Goal: Communication & Community: Answer question/provide support

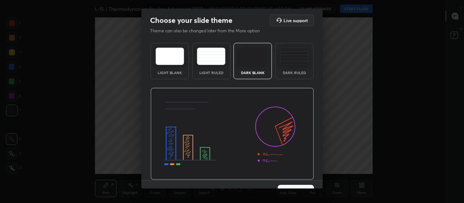
scroll to position [15, 0]
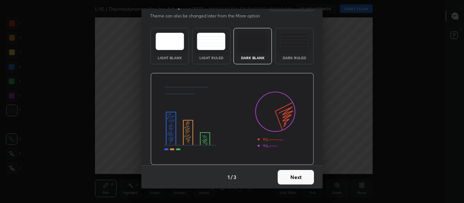
click at [302, 177] on button "Next" at bounding box center [296, 177] width 36 height 15
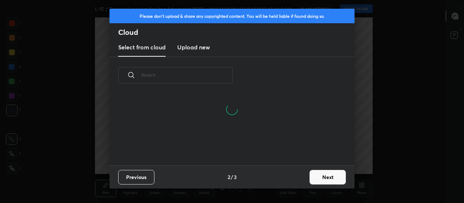
click at [324, 177] on button "Next" at bounding box center [328, 177] width 36 height 15
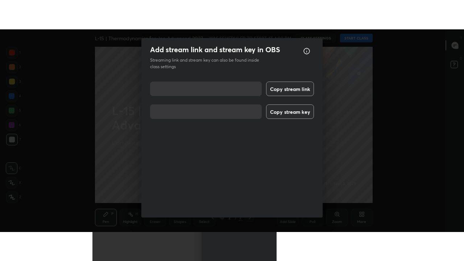
scroll to position [9, 0]
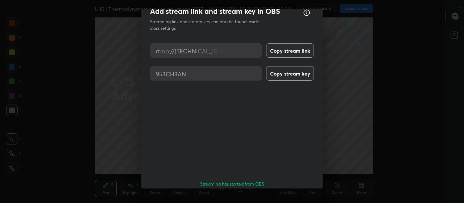
click at [300, 197] on button "Done" at bounding box center [296, 204] width 36 height 15
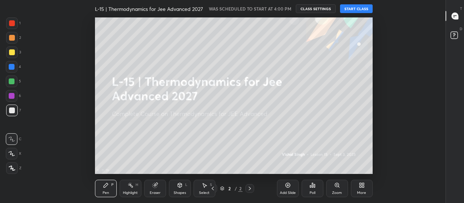
click at [361, 191] on div "More" at bounding box center [361, 193] width 9 height 4
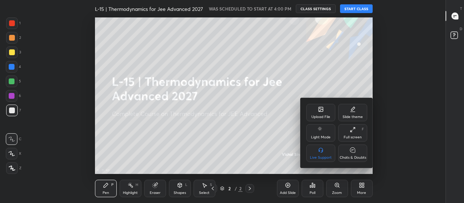
click at [354, 132] on icon at bounding box center [353, 130] width 6 height 6
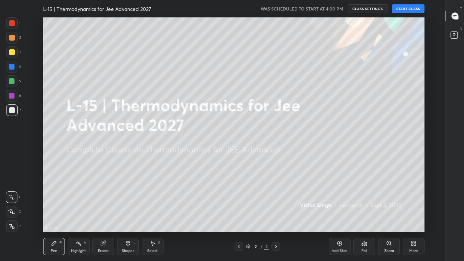
scroll to position [215, 421]
click at [403, 8] on button "START CLASS" at bounding box center [408, 8] width 33 height 9
click at [9, 202] on icon at bounding box center [11, 211] width 7 height 5
click at [13, 51] on div at bounding box center [12, 52] width 6 height 6
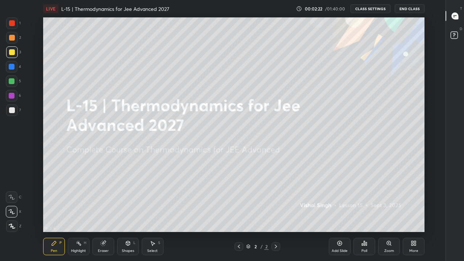
click at [11, 81] on div at bounding box center [12, 81] width 6 height 6
click at [337, 202] on div "Add Slide" at bounding box center [340, 246] width 22 height 17
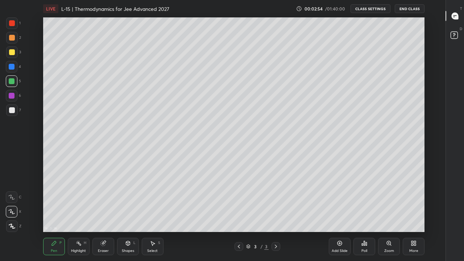
click at [12, 51] on div at bounding box center [12, 52] width 6 height 6
click at [107, 202] on div "Eraser" at bounding box center [103, 251] width 11 height 4
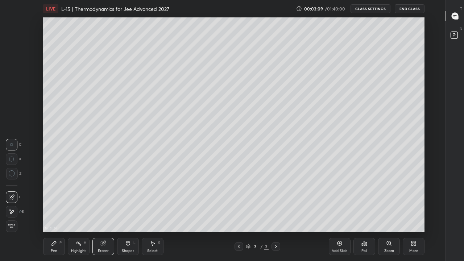
click at [57, 202] on div "Pen P" at bounding box center [54, 246] width 22 height 17
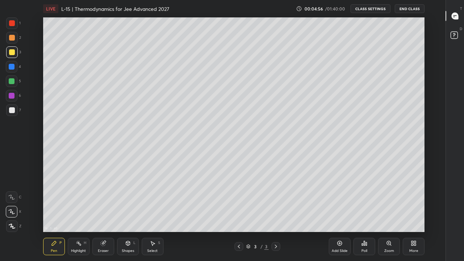
click at [13, 85] on div at bounding box center [12, 81] width 12 height 12
click at [155, 202] on div "Select" at bounding box center [152, 251] width 11 height 4
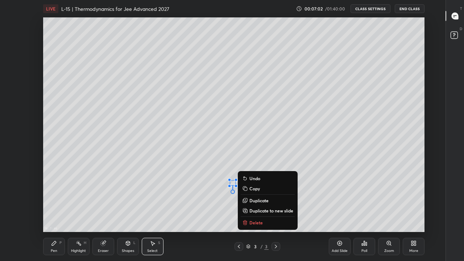
click at [256, 202] on p "Delete" at bounding box center [256, 223] width 13 height 6
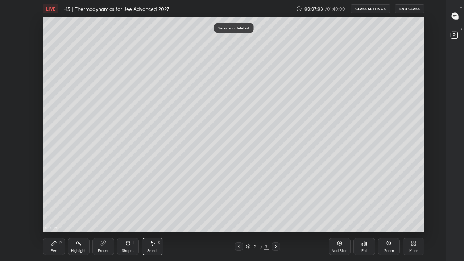
click at [57, 202] on div "Pen P" at bounding box center [54, 246] width 22 height 17
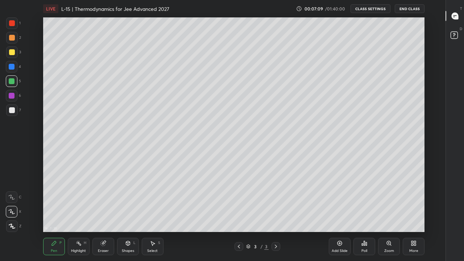
click at [106, 202] on div "Eraser" at bounding box center [103, 251] width 11 height 4
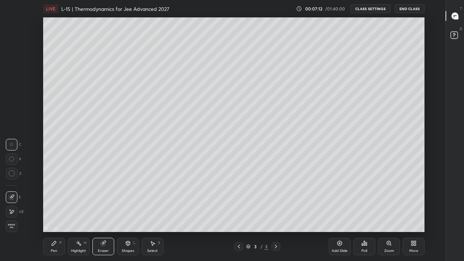
click at [57, 202] on div "Pen P" at bounding box center [54, 246] width 22 height 17
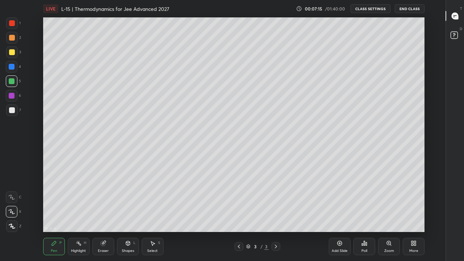
click at [10, 55] on div at bounding box center [12, 52] width 6 height 6
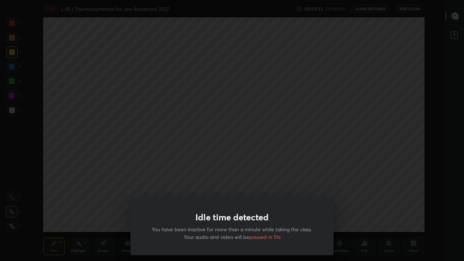
click at [295, 161] on div "Idle time detected You have been inactive for more than a minute while taking t…" at bounding box center [232, 130] width 464 height 261
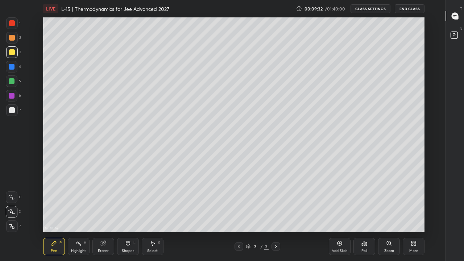
click at [292, 164] on div at bounding box center [232, 130] width 464 height 261
click at [127, 202] on div "Shapes L" at bounding box center [128, 246] width 22 height 17
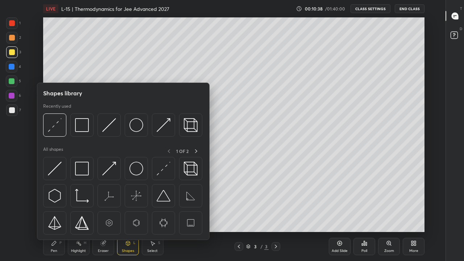
click at [82, 124] on img at bounding box center [82, 125] width 14 height 14
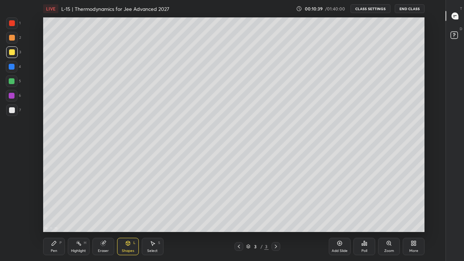
click at [14, 26] on div at bounding box center [12, 23] width 12 height 12
click at [57, 202] on div "Pen" at bounding box center [54, 251] width 7 height 4
click at [13, 81] on div at bounding box center [12, 81] width 6 height 6
click at [12, 52] on div at bounding box center [12, 52] width 6 height 6
click at [342, 202] on div "Add Slide" at bounding box center [340, 251] width 16 height 4
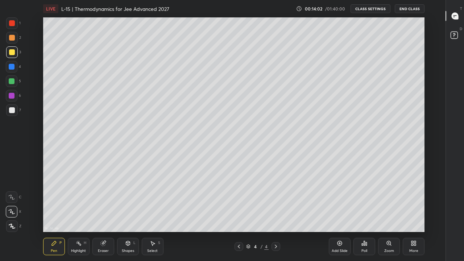
click at [155, 202] on div "Select S" at bounding box center [153, 246] width 22 height 17
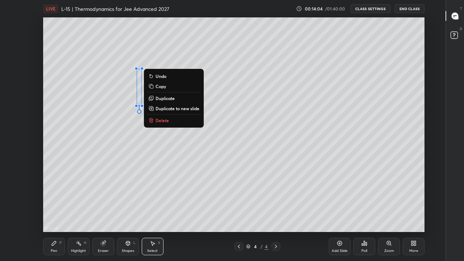
click at [163, 120] on p "Delete" at bounding box center [162, 121] width 13 height 6
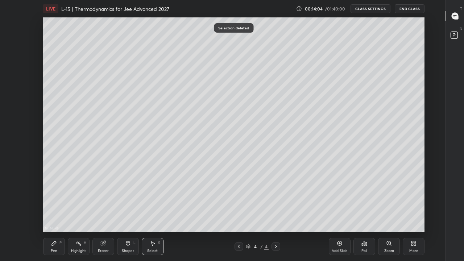
click at [57, 202] on div "Pen P" at bounding box center [54, 246] width 22 height 17
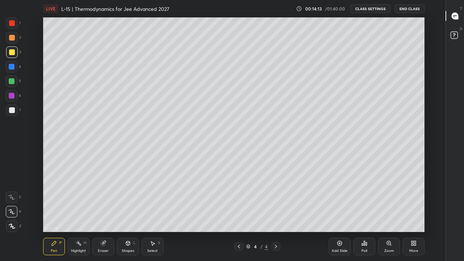
click at [107, 202] on div "Eraser" at bounding box center [103, 246] width 22 height 17
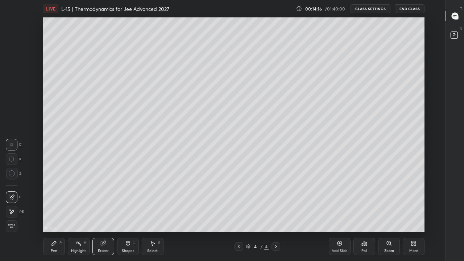
click at [235, 202] on div at bounding box center [239, 246] width 9 height 9
click at [276, 202] on icon at bounding box center [276, 247] width 6 height 6
click at [55, 202] on div "Pen" at bounding box center [54, 251] width 7 height 4
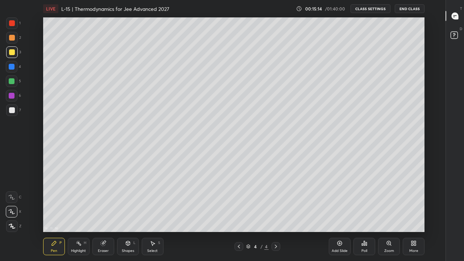
click at [13, 83] on div at bounding box center [12, 81] width 6 height 6
click at [151, 202] on div "Select S" at bounding box center [153, 246] width 22 height 17
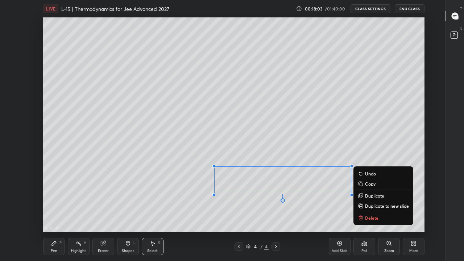
click at [162, 202] on div "0 ° Undo Copy Duplicate Duplicate to new slide Delete" at bounding box center [234, 124] width 382 height 215
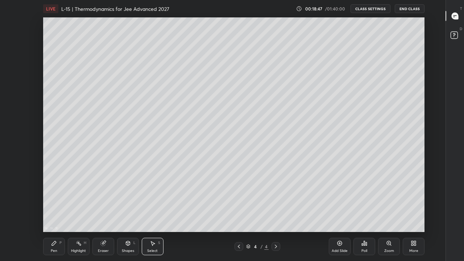
click at [54, 202] on div "Pen P" at bounding box center [54, 246] width 22 height 17
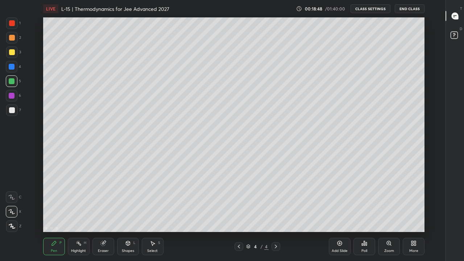
click at [16, 112] on div at bounding box center [12, 110] width 12 height 12
click at [153, 202] on div "Select" at bounding box center [152, 251] width 11 height 4
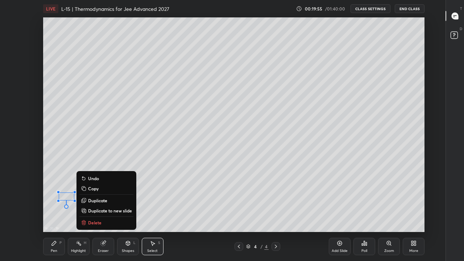
click at [99, 202] on p "Delete" at bounding box center [94, 223] width 13 height 6
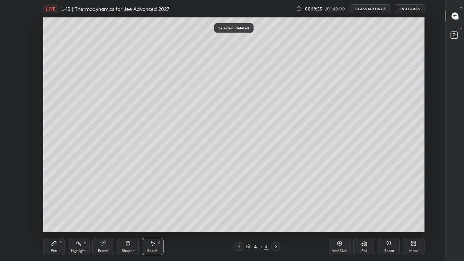
click at [57, 202] on div "Pen" at bounding box center [54, 251] width 7 height 4
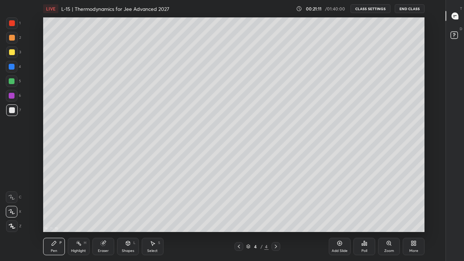
click at [11, 82] on div at bounding box center [12, 81] width 6 height 6
click at [338, 202] on div "Add Slide" at bounding box center [340, 246] width 22 height 17
click at [13, 51] on div at bounding box center [12, 52] width 6 height 6
click at [11, 37] on div at bounding box center [12, 38] width 6 height 6
click at [158, 202] on div "Select S" at bounding box center [153, 246] width 22 height 17
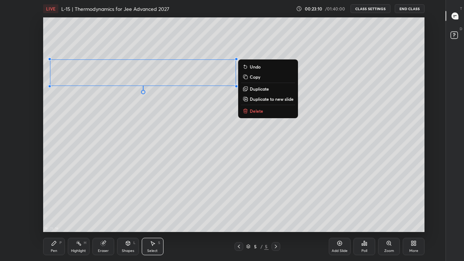
click at [183, 152] on div "0 ° Undo Copy Duplicate Duplicate to new slide Delete" at bounding box center [234, 124] width 382 height 215
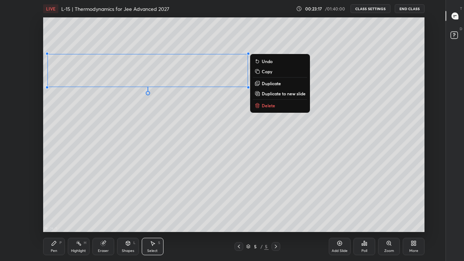
click at [285, 202] on div "0 ° Undo Copy Duplicate Duplicate to new slide Delete" at bounding box center [234, 124] width 382 height 215
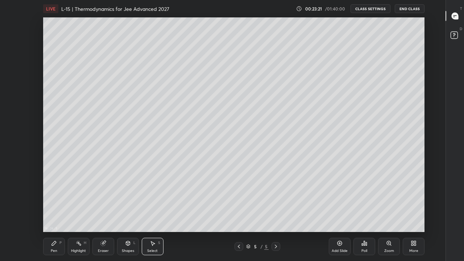
click at [84, 202] on div "Highlight" at bounding box center [78, 251] width 15 height 4
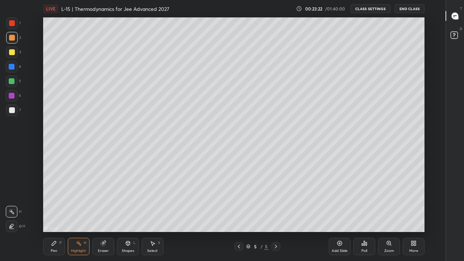
click at [104, 202] on div "Eraser" at bounding box center [103, 246] width 22 height 17
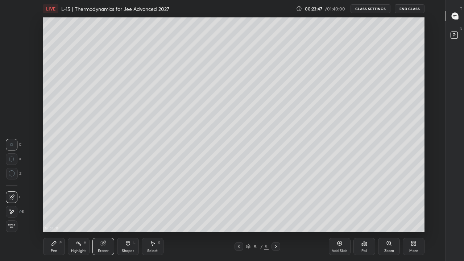
click at [55, 202] on div "Pen P" at bounding box center [54, 246] width 22 height 17
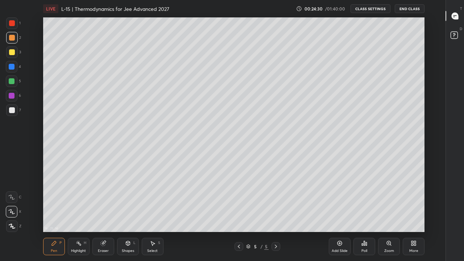
click at [12, 81] on div at bounding box center [12, 81] width 6 height 6
click at [13, 54] on div at bounding box center [12, 52] width 6 height 6
click at [239, 202] on icon at bounding box center [239, 247] width 6 height 6
click at [276, 202] on icon at bounding box center [276, 247] width 6 height 6
click at [159, 202] on div "Select S" at bounding box center [153, 246] width 22 height 17
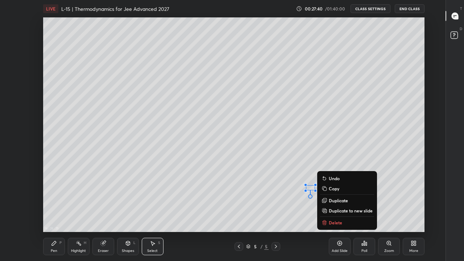
click at [338, 202] on p "Delete" at bounding box center [335, 223] width 13 height 6
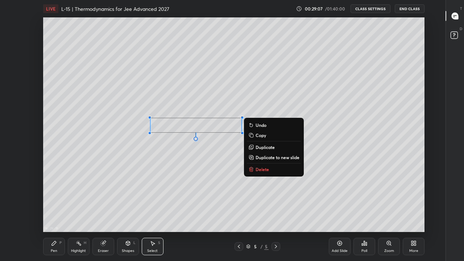
click at [372, 145] on div "0 ° Undo Copy Duplicate Duplicate to new slide Delete" at bounding box center [234, 124] width 382 height 215
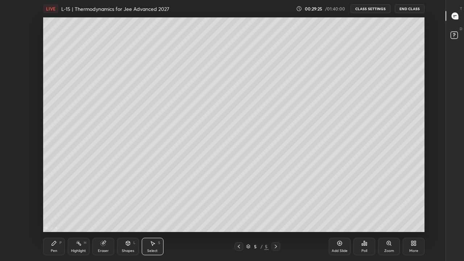
click at [53, 202] on div "Pen P" at bounding box center [54, 246] width 22 height 17
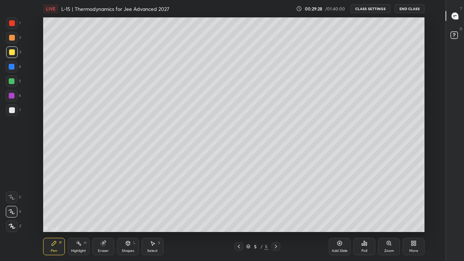
click at [153, 202] on div "Select" at bounding box center [152, 251] width 11 height 4
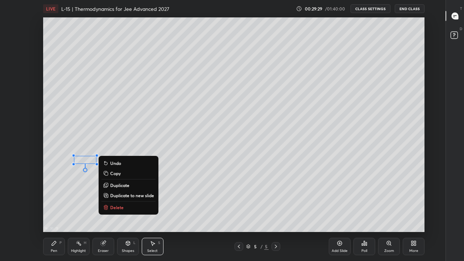
click at [120, 202] on p "Delete" at bounding box center [116, 208] width 13 height 6
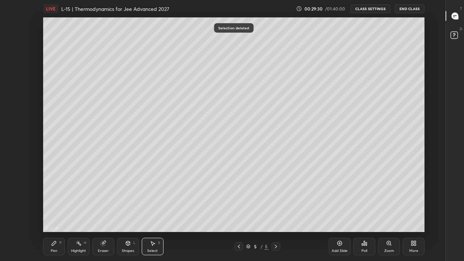
click at [58, 202] on div "Pen P" at bounding box center [54, 246] width 22 height 17
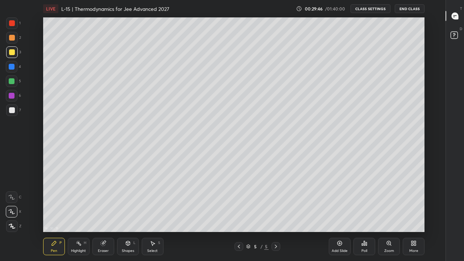
click at [153, 202] on div "Select" at bounding box center [152, 251] width 11 height 4
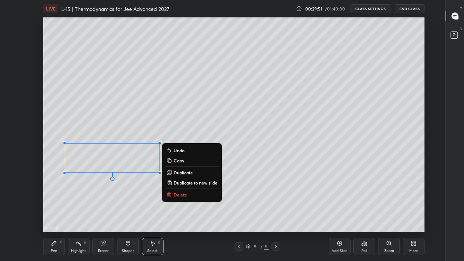
click at [110, 121] on div "0 ° Undo Copy Duplicate Duplicate to new slide Delete" at bounding box center [234, 124] width 382 height 215
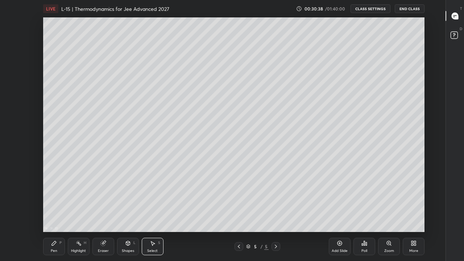
click at [55, 202] on div "Pen" at bounding box center [54, 251] width 7 height 4
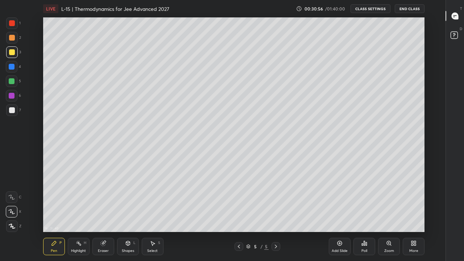
click at [56, 202] on icon at bounding box center [54, 243] width 6 height 6
click at [11, 97] on div at bounding box center [12, 96] width 6 height 6
click at [13, 67] on div at bounding box center [12, 67] width 6 height 6
click at [8, 54] on div at bounding box center [12, 52] width 12 height 12
click at [12, 83] on div at bounding box center [12, 81] width 6 height 6
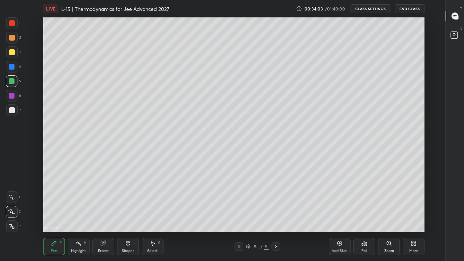
click at [338, 202] on div "Add Slide" at bounding box center [340, 246] width 22 height 17
click at [157, 202] on div "Select" at bounding box center [152, 251] width 11 height 4
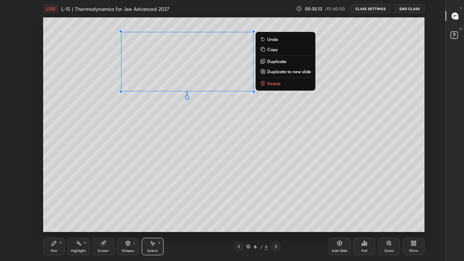
click at [271, 83] on p "Delete" at bounding box center [273, 84] width 13 height 6
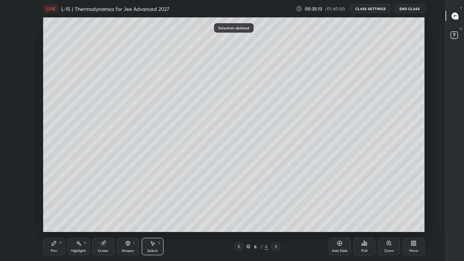
click at [57, 202] on div "Pen P" at bounding box center [54, 246] width 22 height 17
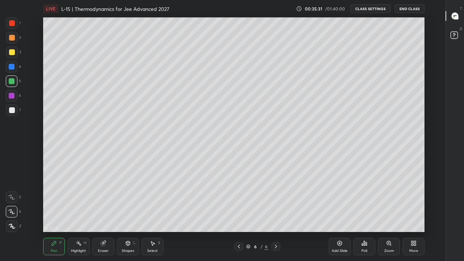
click at [13, 52] on div at bounding box center [12, 52] width 6 height 6
click at [11, 82] on div at bounding box center [12, 81] width 6 height 6
click at [12, 66] on div at bounding box center [12, 67] width 6 height 6
click at [11, 111] on div at bounding box center [12, 110] width 6 height 6
click at [337, 202] on div "Add Slide" at bounding box center [340, 251] width 16 height 4
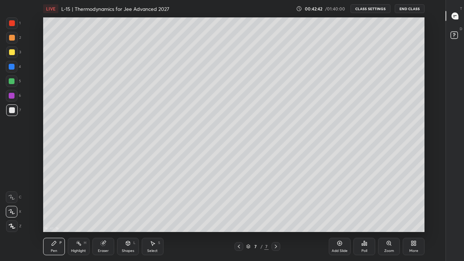
click at [239, 202] on icon at bounding box center [239, 247] width 6 height 6
click at [276, 202] on icon at bounding box center [276, 247] width 6 height 6
click at [336, 202] on div "Add Slide" at bounding box center [340, 251] width 16 height 4
click at [239, 202] on icon at bounding box center [239, 247] width 6 height 6
click at [276, 202] on icon at bounding box center [276, 247] width 6 height 6
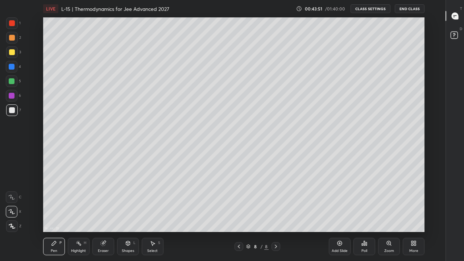
click at [12, 52] on div at bounding box center [12, 52] width 6 height 6
click at [239, 202] on icon at bounding box center [239, 247] width 6 height 6
click at [240, 202] on icon at bounding box center [239, 247] width 6 height 6
click at [277, 202] on icon at bounding box center [276, 247] width 2 height 4
click at [277, 202] on icon at bounding box center [276, 247] width 6 height 6
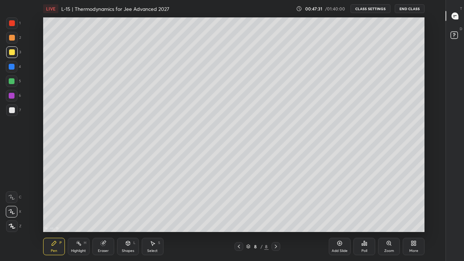
click at [12, 70] on div at bounding box center [12, 67] width 12 height 12
click at [13, 79] on div at bounding box center [12, 81] width 6 height 6
click at [340, 202] on icon at bounding box center [340, 243] width 5 height 5
click at [52, 202] on div "Pen" at bounding box center [54, 251] width 7 height 4
click at [12, 51] on div at bounding box center [12, 52] width 6 height 6
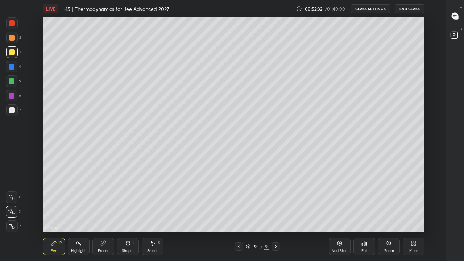
click at [158, 202] on div "Select S" at bounding box center [153, 246] width 22 height 17
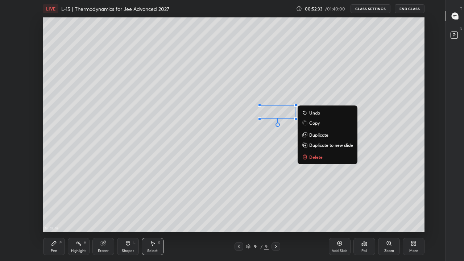
click at [315, 159] on p "Delete" at bounding box center [315, 157] width 13 height 6
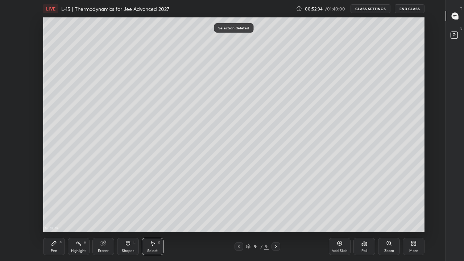
click at [58, 202] on div "Pen P" at bounding box center [54, 246] width 22 height 17
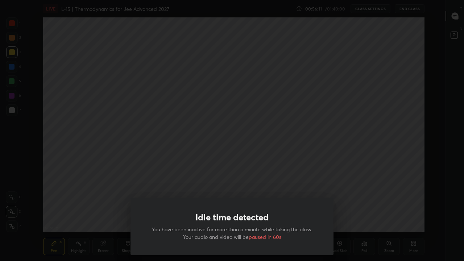
click at [228, 174] on div "Idle time detected You have been inactive for more than a minute while taking t…" at bounding box center [232, 130] width 464 height 261
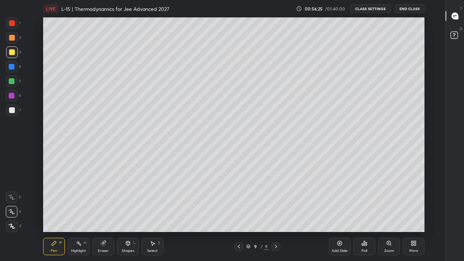
click at [239, 202] on icon at bounding box center [239, 247] width 6 height 6
click at [235, 202] on div at bounding box center [239, 246] width 9 height 9
click at [275, 202] on icon at bounding box center [276, 247] width 6 height 6
click at [276, 202] on icon at bounding box center [276, 247] width 6 height 6
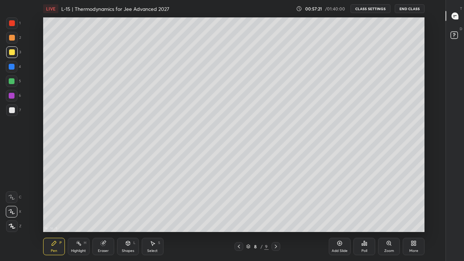
click at [277, 202] on icon at bounding box center [276, 247] width 6 height 6
click at [276, 202] on icon at bounding box center [276, 247] width 6 height 6
click at [341, 202] on icon at bounding box center [340, 243] width 6 height 6
click at [239, 202] on icon at bounding box center [239, 247] width 6 height 6
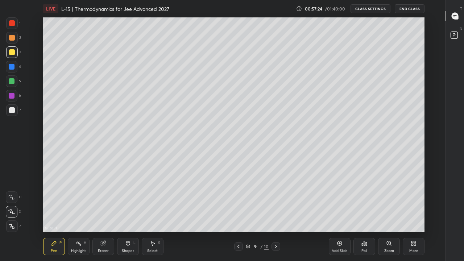
click at [239, 202] on icon at bounding box center [239, 247] width 6 height 6
click at [238, 202] on icon at bounding box center [239, 247] width 6 height 6
click at [154, 202] on div "Select S" at bounding box center [153, 246] width 22 height 17
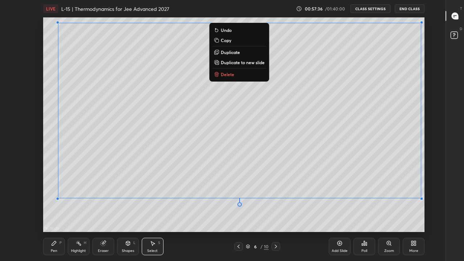
click at [229, 41] on p "Copy" at bounding box center [226, 40] width 11 height 6
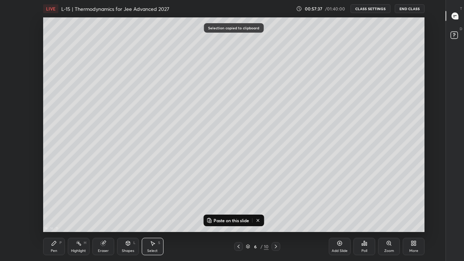
click at [276, 202] on icon at bounding box center [276, 247] width 6 height 6
click at [276, 202] on icon at bounding box center [276, 247] width 2 height 4
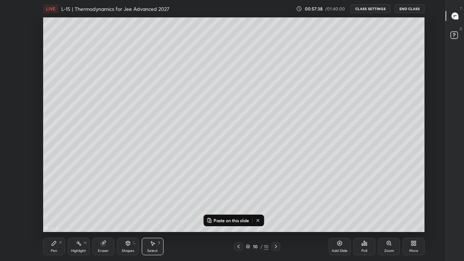
click at [276, 202] on icon at bounding box center [276, 247] width 2 height 4
click at [276, 202] on icon at bounding box center [276, 247] width 6 height 6
click at [228, 202] on p "Paste on this slide" at bounding box center [232, 221] width 36 height 6
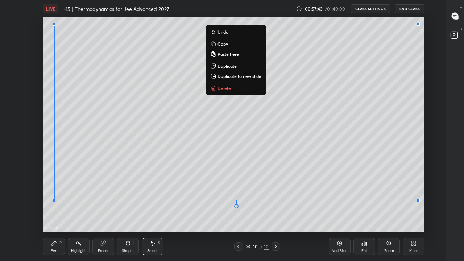
click at [431, 137] on div "16 : 58 : 27 0 ° Undo Copy Paste here Duplicate Duplicate to new slide Delete S…" at bounding box center [234, 124] width 422 height 215
click at [311, 202] on div "0 ° Undo Copy Paste here Duplicate Duplicate to new slide Delete" at bounding box center [234, 124] width 382 height 215
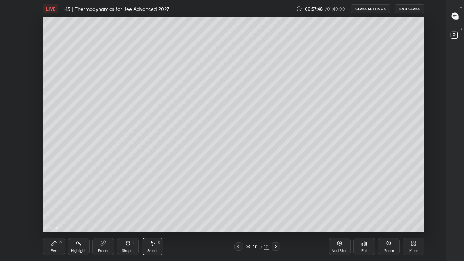
click at [334, 202] on div "Add Slide" at bounding box center [340, 246] width 22 height 17
click at [61, 34] on div "0 ° Undo Copy Paste here Duplicate Duplicate to new slide Delete" at bounding box center [234, 124] width 382 height 215
click at [58, 202] on div "Pen P" at bounding box center [54, 246] width 22 height 17
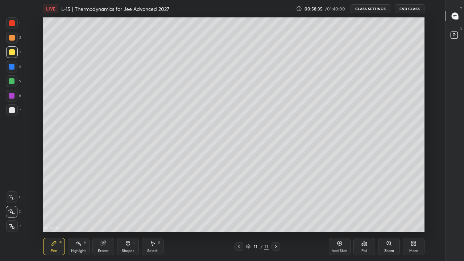
click at [239, 202] on icon at bounding box center [239, 247] width 6 height 6
click at [276, 202] on icon at bounding box center [276, 247] width 6 height 6
click at [239, 202] on div at bounding box center [239, 246] width 9 height 9
click at [276, 202] on icon at bounding box center [276, 247] width 2 height 4
click at [153, 202] on div "Select S" at bounding box center [153, 246] width 22 height 17
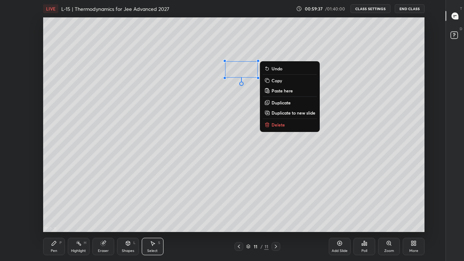
click at [282, 126] on p "Delete" at bounding box center [278, 125] width 13 height 6
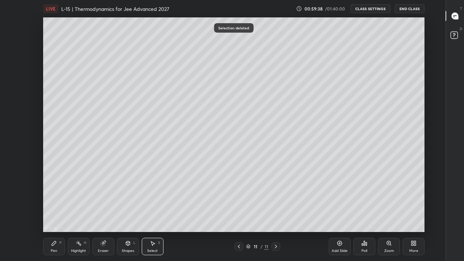
click at [58, 202] on div "Pen P" at bounding box center [54, 246] width 22 height 17
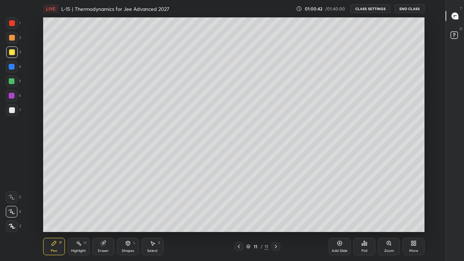
click at [13, 67] on div at bounding box center [12, 67] width 6 height 6
click at [12, 82] on div at bounding box center [12, 81] width 6 height 6
click at [153, 202] on div "Select S" at bounding box center [153, 246] width 22 height 17
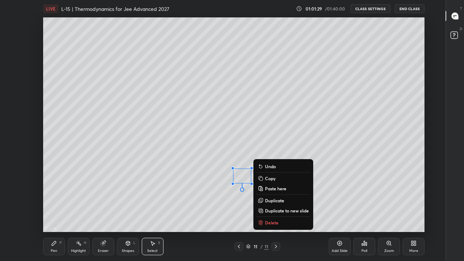
click at [272, 202] on p "Delete" at bounding box center [271, 223] width 13 height 6
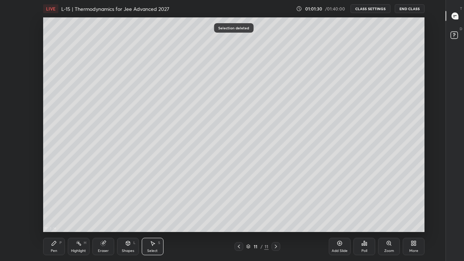
click at [55, 202] on div "Pen" at bounding box center [54, 251] width 7 height 4
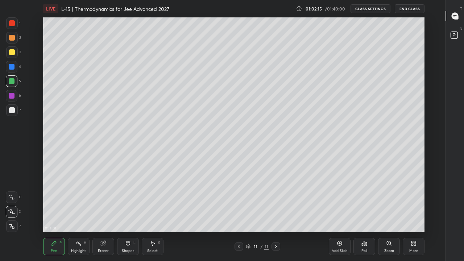
click at [13, 53] on div at bounding box center [12, 52] width 6 height 6
click at [151, 202] on div "Select S" at bounding box center [153, 246] width 22 height 17
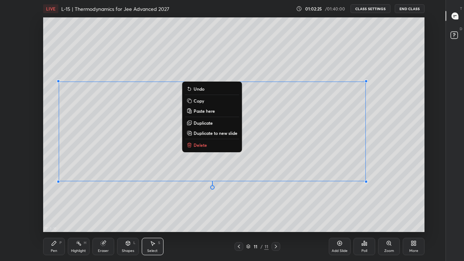
click at [169, 202] on div "0 ° Undo Copy Paste here Duplicate Duplicate to new slide Delete" at bounding box center [234, 124] width 382 height 215
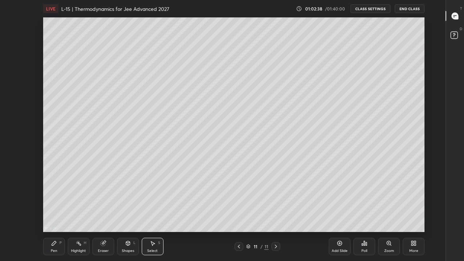
click at [55, 202] on icon at bounding box center [54, 243] width 6 height 6
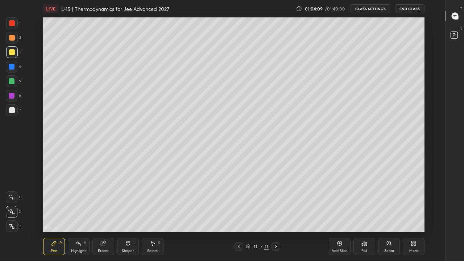
click at [340, 202] on div "Add Slide" at bounding box center [340, 246] width 22 height 17
click at [239, 202] on icon at bounding box center [239, 247] width 2 height 4
click at [277, 202] on icon at bounding box center [276, 247] width 6 height 6
click at [238, 202] on icon at bounding box center [239, 247] width 2 height 4
click at [238, 202] on icon at bounding box center [239, 247] width 6 height 6
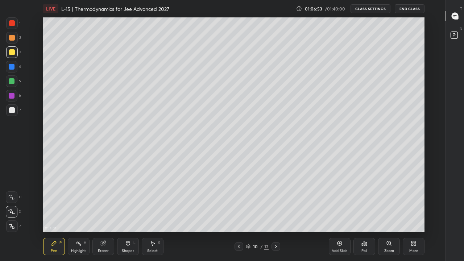
click at [280, 202] on div at bounding box center [276, 246] width 9 height 9
click at [276, 202] on icon at bounding box center [276, 247] width 6 height 6
click at [12, 66] on div at bounding box center [12, 67] width 6 height 6
click at [239, 202] on icon at bounding box center [239, 247] width 6 height 6
click at [236, 202] on div at bounding box center [239, 246] width 9 height 9
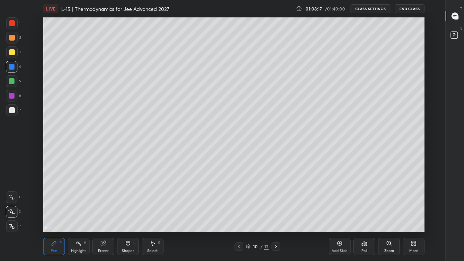
click at [276, 202] on icon at bounding box center [276, 247] width 6 height 6
click at [12, 52] on div at bounding box center [12, 52] width 6 height 6
click at [239, 202] on icon at bounding box center [239, 247] width 6 height 6
click at [276, 202] on icon at bounding box center [276, 247] width 6 height 6
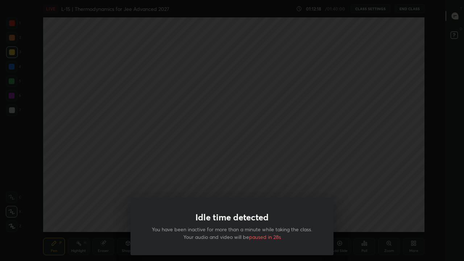
click at [271, 183] on div "Idle time detected You have been inactive for more than a minute while taking t…" at bounding box center [232, 130] width 464 height 261
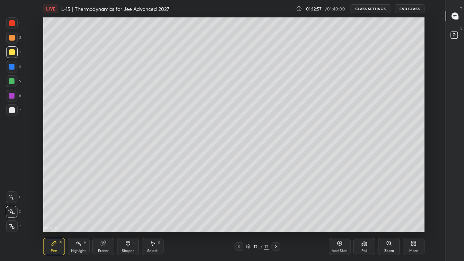
click at [338, 202] on div "Add Slide" at bounding box center [340, 246] width 22 height 17
click at [239, 202] on icon at bounding box center [239, 247] width 6 height 6
click at [238, 202] on icon at bounding box center [239, 247] width 6 height 6
click at [276, 202] on icon at bounding box center [276, 247] width 6 height 6
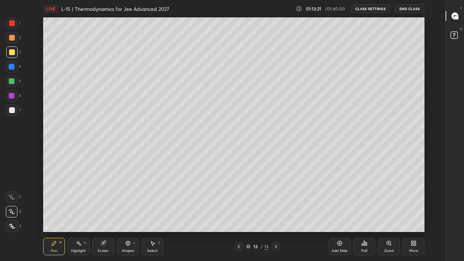
click at [239, 202] on icon at bounding box center [239, 247] width 6 height 6
click at [238, 202] on icon at bounding box center [239, 247] width 2 height 4
click at [276, 202] on icon at bounding box center [276, 247] width 6 height 6
click at [276, 202] on icon at bounding box center [276, 247] width 2 height 4
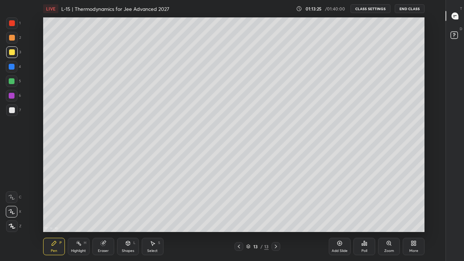
click at [239, 202] on icon at bounding box center [239, 247] width 6 height 6
click at [239, 202] on icon at bounding box center [239, 247] width 2 height 4
click at [276, 202] on icon at bounding box center [276, 247] width 6 height 6
click at [238, 202] on icon at bounding box center [239, 247] width 6 height 6
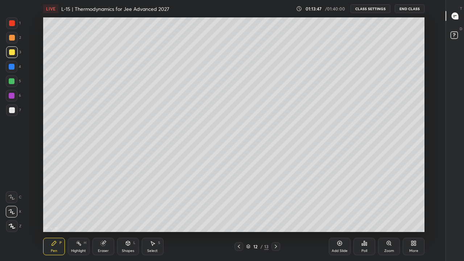
click at [276, 202] on icon at bounding box center [276, 247] width 6 height 6
click at [239, 202] on icon at bounding box center [239, 247] width 2 height 4
click at [275, 202] on icon at bounding box center [276, 247] width 6 height 6
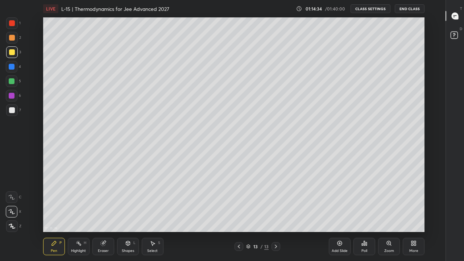
click at [276, 202] on icon at bounding box center [276, 247] width 6 height 6
click at [275, 202] on icon at bounding box center [276, 247] width 6 height 6
click at [152, 202] on div "Select" at bounding box center [152, 251] width 11 height 4
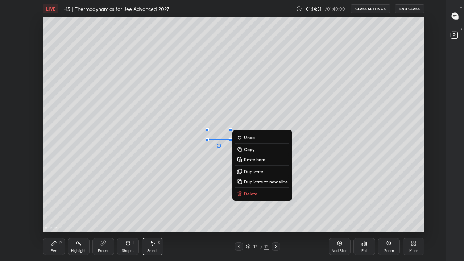
click at [252, 191] on p "Delete" at bounding box center [250, 194] width 13 height 6
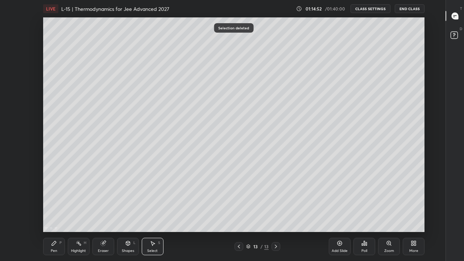
click at [57, 202] on div "Pen P" at bounding box center [54, 246] width 22 height 17
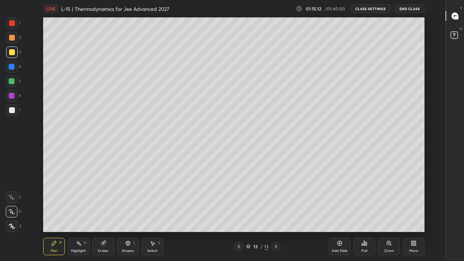
click at [239, 202] on icon at bounding box center [239, 247] width 6 height 6
click at [238, 202] on div at bounding box center [239, 246] width 9 height 9
click at [239, 202] on icon at bounding box center [239, 247] width 2 height 4
click at [276, 202] on icon at bounding box center [276, 247] width 2 height 4
click at [276, 202] on icon at bounding box center [276, 247] width 6 height 6
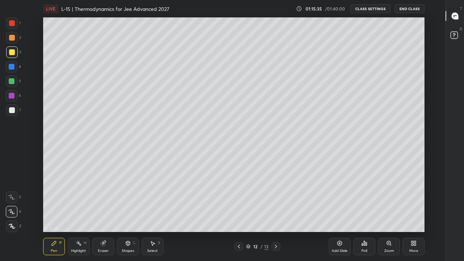
click at [276, 202] on icon at bounding box center [276, 247] width 2 height 4
click at [12, 67] on div at bounding box center [12, 67] width 6 height 6
click at [13, 25] on div at bounding box center [12, 23] width 6 height 6
click at [156, 202] on div "Select" at bounding box center [152, 251] width 11 height 4
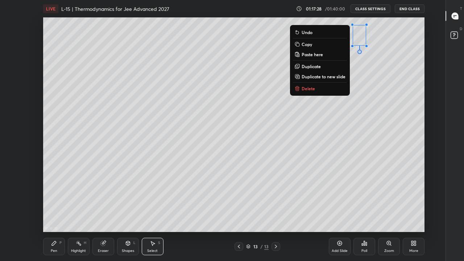
click at [373, 47] on div "0 ° Undo Copy Paste here Duplicate Duplicate to new slide Delete" at bounding box center [234, 124] width 382 height 215
click at [375, 47] on div "0 ° Undo Copy Paste here Duplicate Duplicate to new slide Delete" at bounding box center [234, 124] width 382 height 215
click at [310, 90] on p "Delete" at bounding box center [308, 89] width 13 height 6
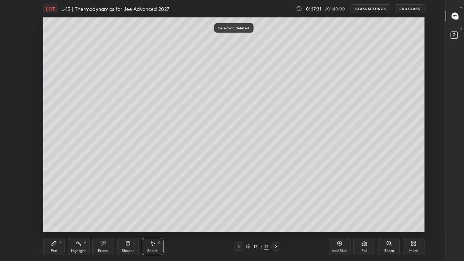
click at [59, 202] on div "Pen P" at bounding box center [54, 246] width 22 height 17
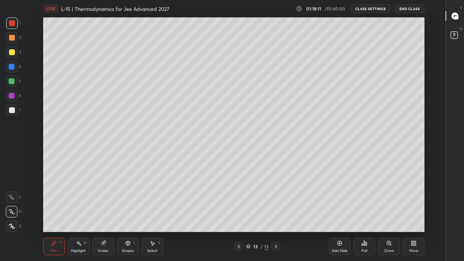
click at [12, 52] on div at bounding box center [12, 52] width 6 height 6
click at [341, 202] on div "Add Slide" at bounding box center [340, 246] width 22 height 17
click at [11, 80] on div at bounding box center [12, 81] width 6 height 6
click at [127, 202] on div "Shapes" at bounding box center [128, 251] width 12 height 4
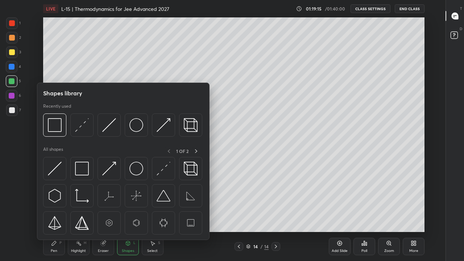
click at [137, 127] on img at bounding box center [136, 125] width 14 height 14
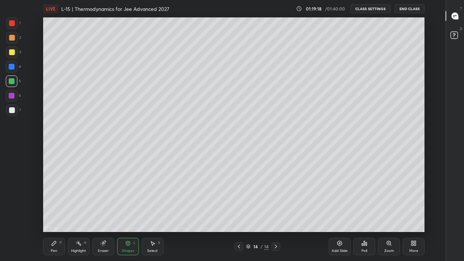
click at [127, 202] on div "Shapes" at bounding box center [128, 251] width 12 height 4
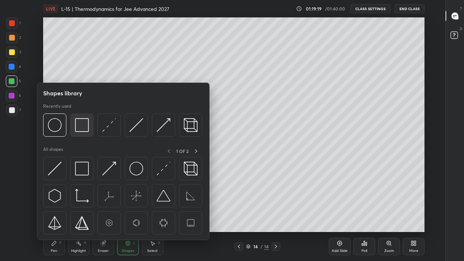
click at [80, 124] on img at bounding box center [82, 125] width 14 height 14
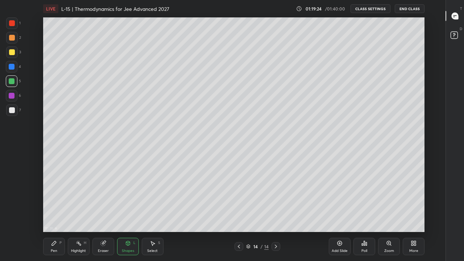
click at [53, 202] on div "Pen" at bounding box center [54, 251] width 7 height 4
click at [338, 202] on div "Add Slide" at bounding box center [340, 246] width 22 height 17
click at [155, 202] on div "Select S" at bounding box center [153, 246] width 22 height 17
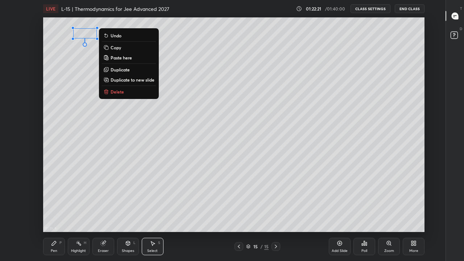
click at [120, 94] on p "Delete" at bounding box center [117, 92] width 13 height 6
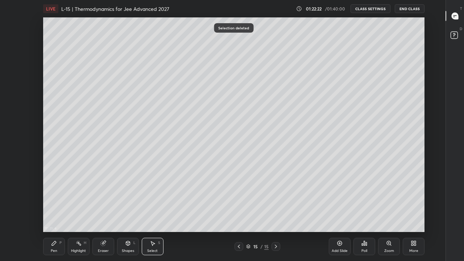
click at [58, 202] on div "Pen P" at bounding box center [54, 246] width 22 height 17
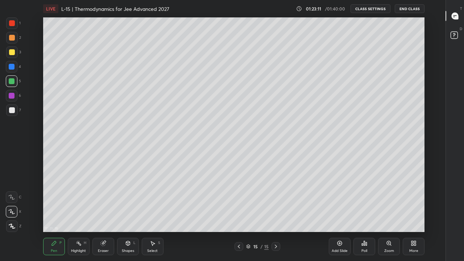
click at [7, 49] on div at bounding box center [12, 52] width 12 height 12
click at [14, 67] on div at bounding box center [12, 67] width 6 height 6
click at [10, 81] on div at bounding box center [12, 81] width 6 height 6
click at [425, 149] on div "17 : 28 : 31 Setting up your live class" at bounding box center [234, 124] width 422 height 215
click at [432, 141] on div "17 : 28 : 31 Setting up your live class" at bounding box center [234, 124] width 422 height 215
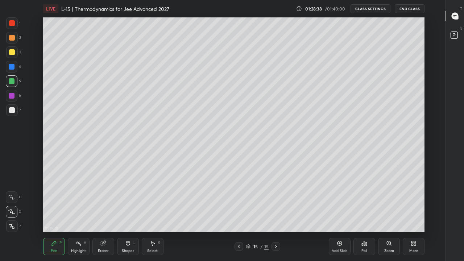
click at [411, 10] on button "End Class" at bounding box center [410, 8] width 30 height 9
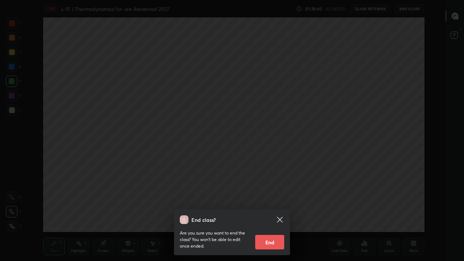
click at [270, 202] on button "End" at bounding box center [269, 242] width 29 height 15
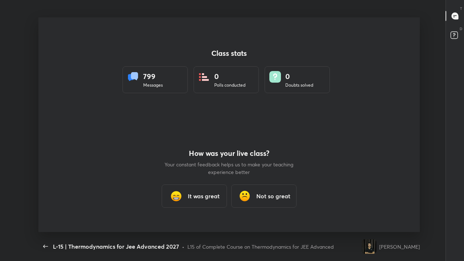
scroll to position [215, 458]
type textarea "x"
click at [213, 198] on h3 "It was great" at bounding box center [204, 196] width 32 height 9
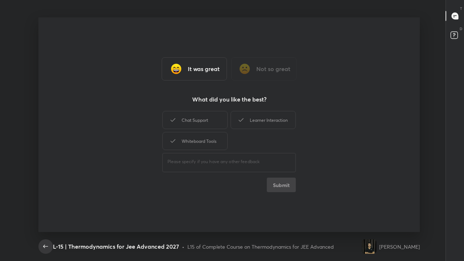
click at [45, 202] on icon "button" at bounding box center [45, 246] width 9 height 9
click at [200, 121] on div "Chat Support" at bounding box center [195, 120] width 65 height 18
